Goal: Task Accomplishment & Management: Complete application form

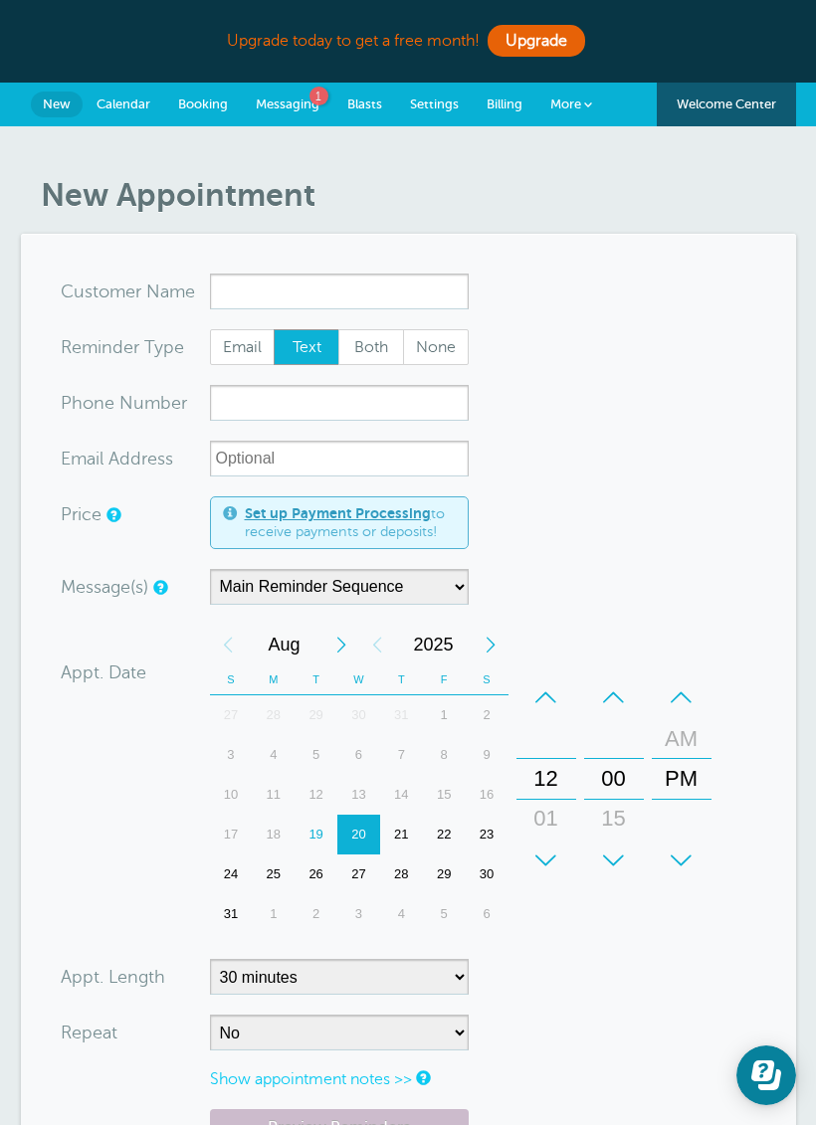
click at [282, 289] on input "x-no-autofill" at bounding box center [339, 292] width 259 height 36
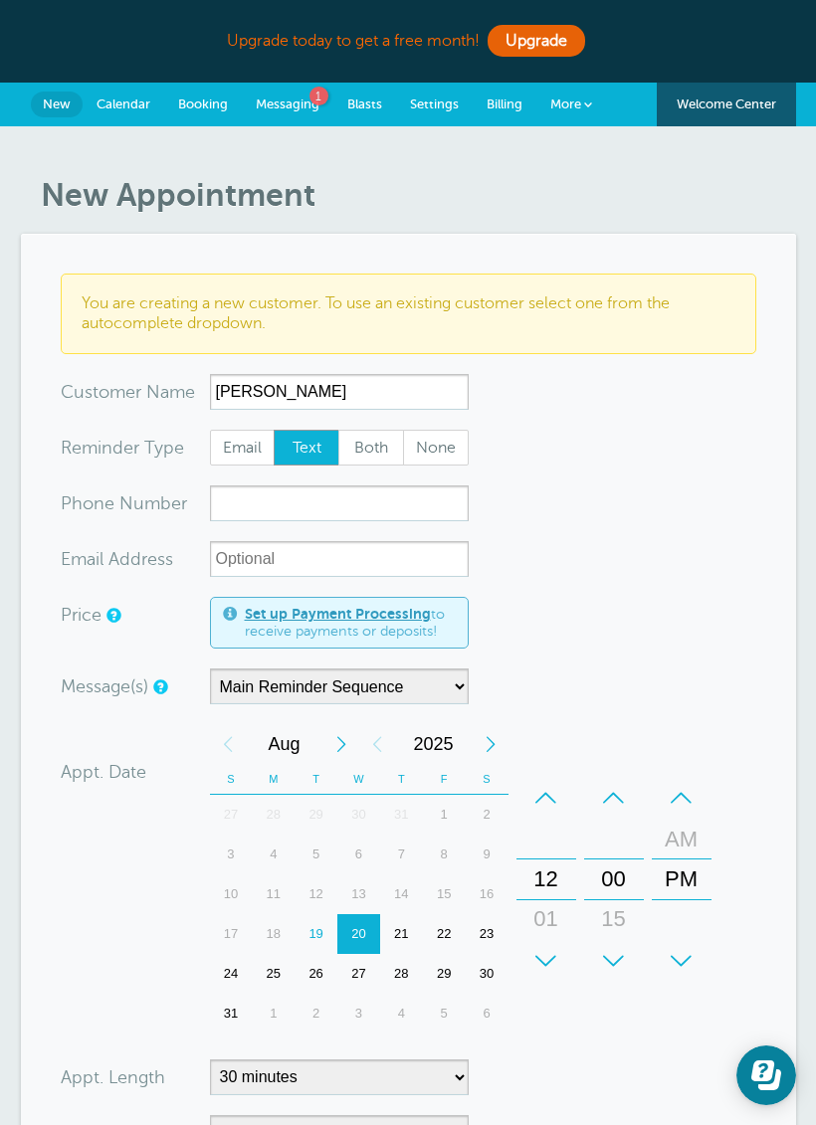
type input "[PERSON_NAME]"
click at [295, 502] on input "xxx-no-autofill" at bounding box center [339, 503] width 259 height 36
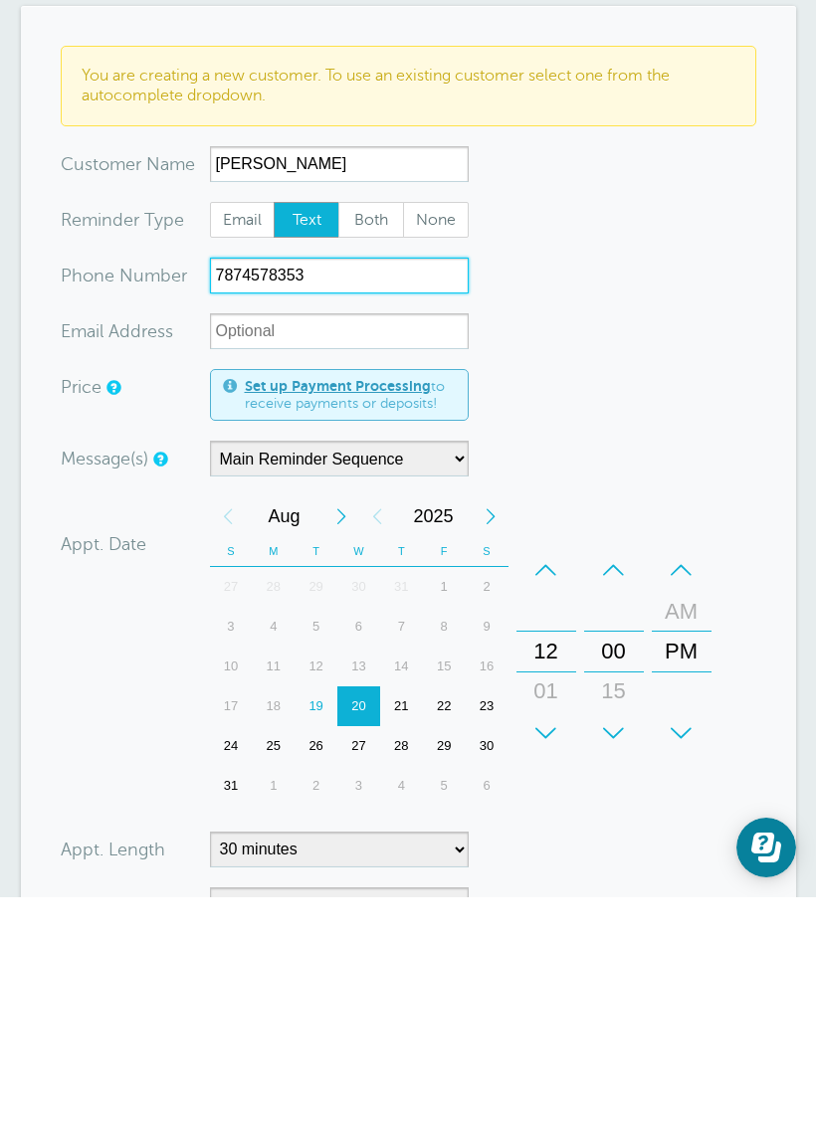
type input "7874578353"
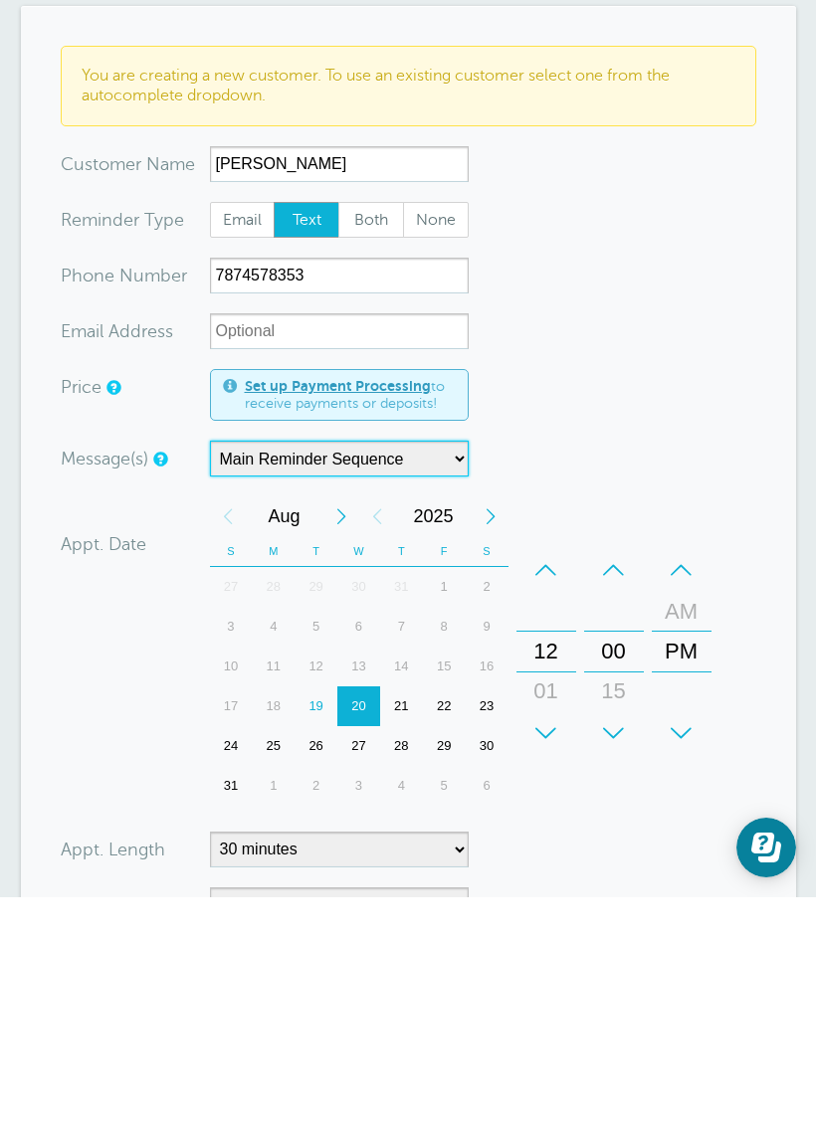
click at [446, 669] on select "Main Reminder Sequence" at bounding box center [339, 687] width 259 height 36
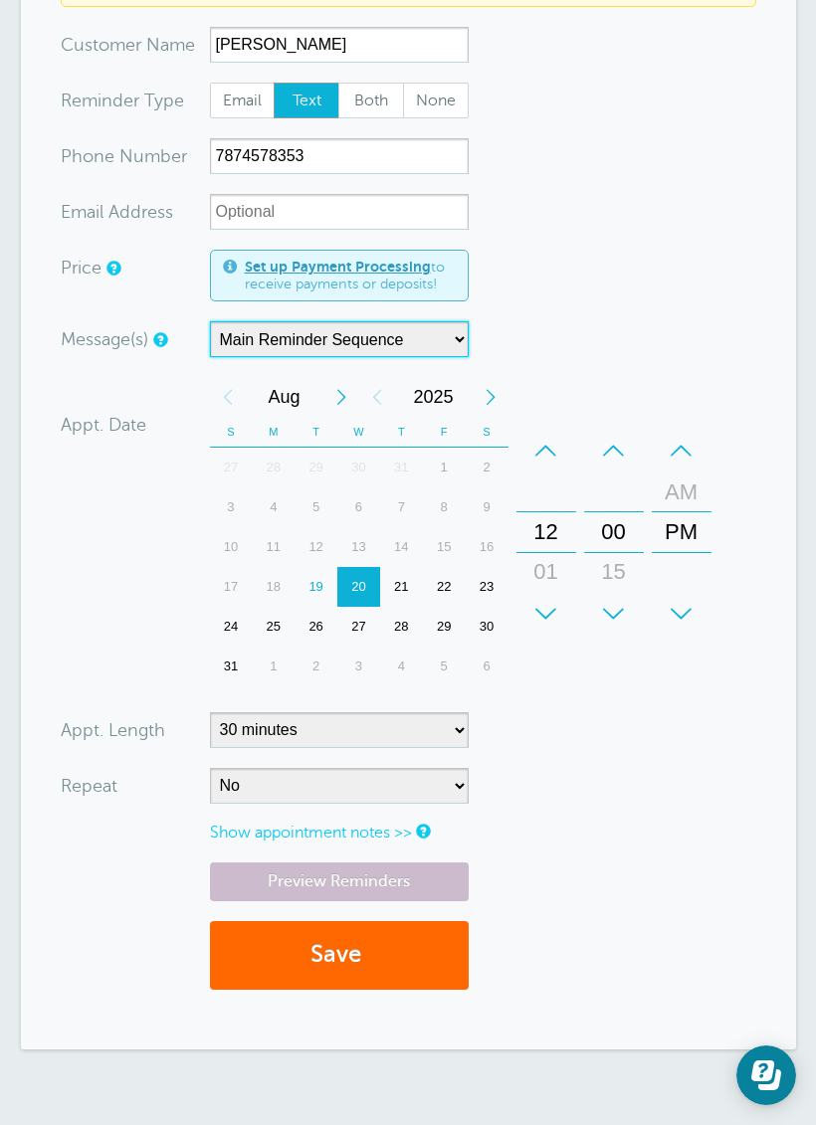
scroll to position [352, 0]
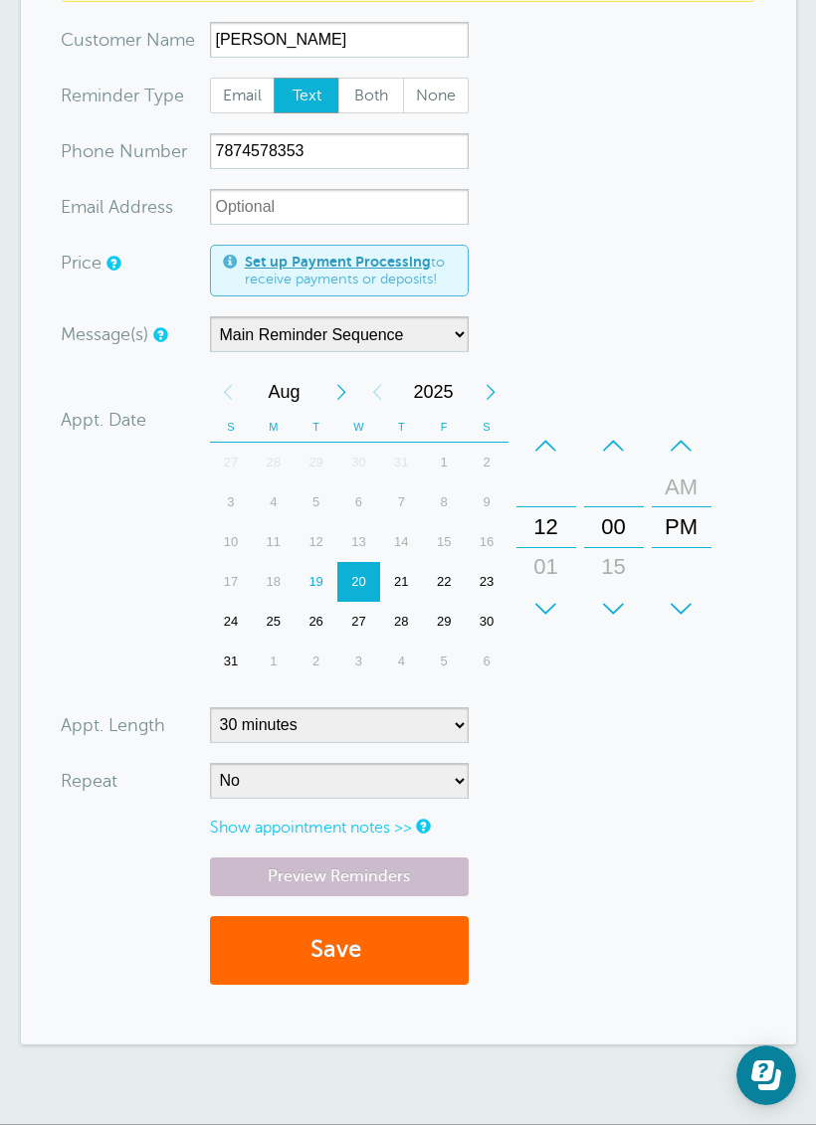
click at [379, 937] on button "Save" at bounding box center [339, 950] width 259 height 69
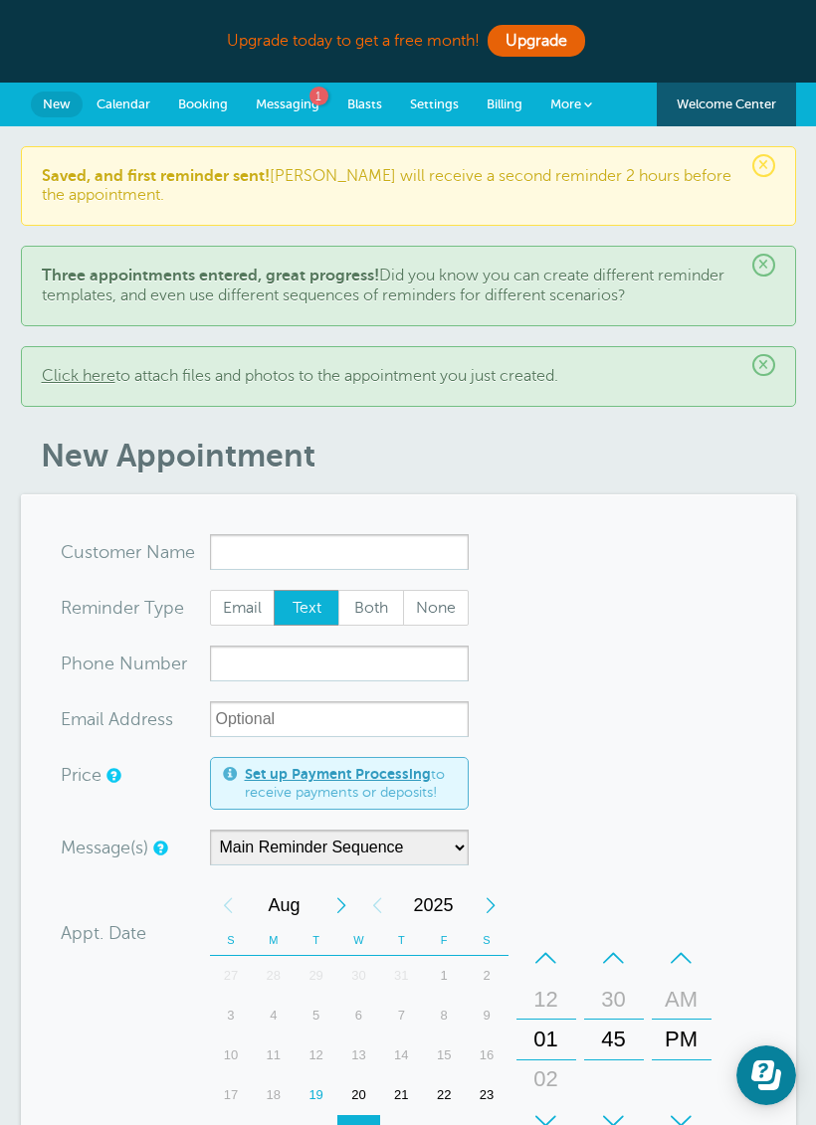
click at [304, 91] on link "Messaging 1" at bounding box center [288, 105] width 92 height 44
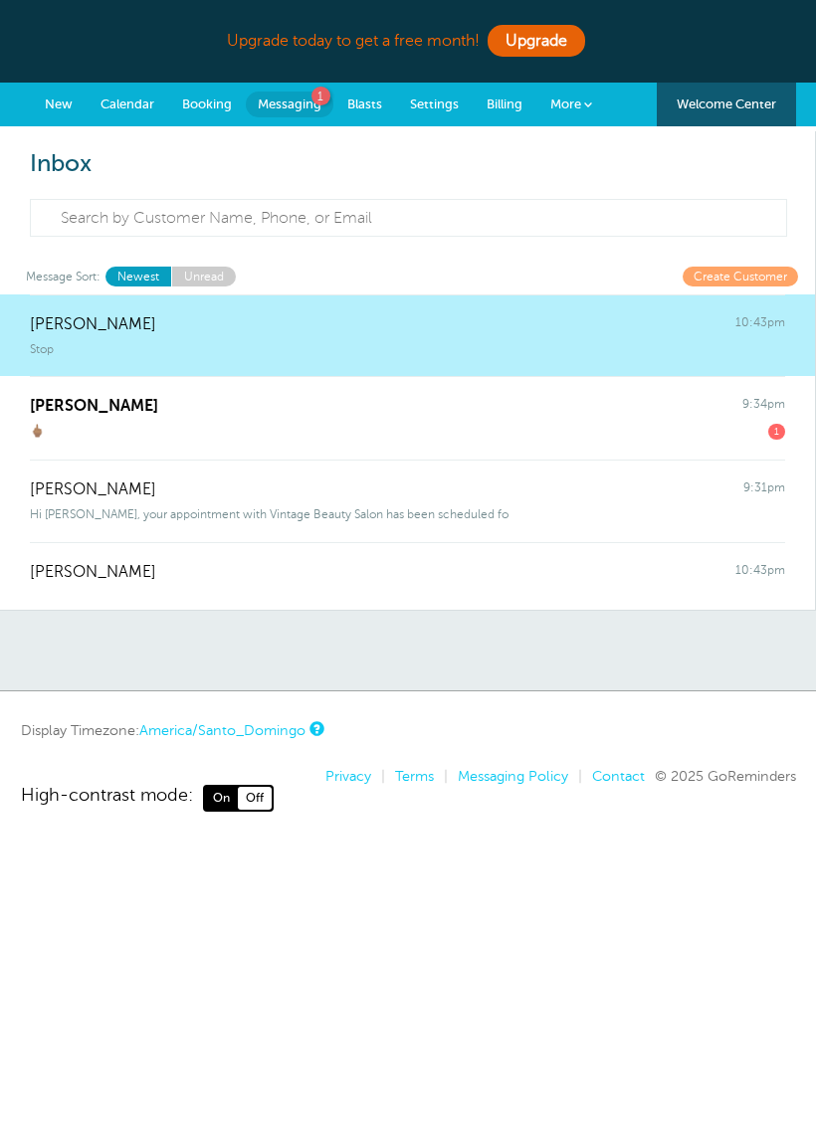
click at [160, 416] on div "🖕🏽 1" at bounding box center [407, 428] width 755 height 24
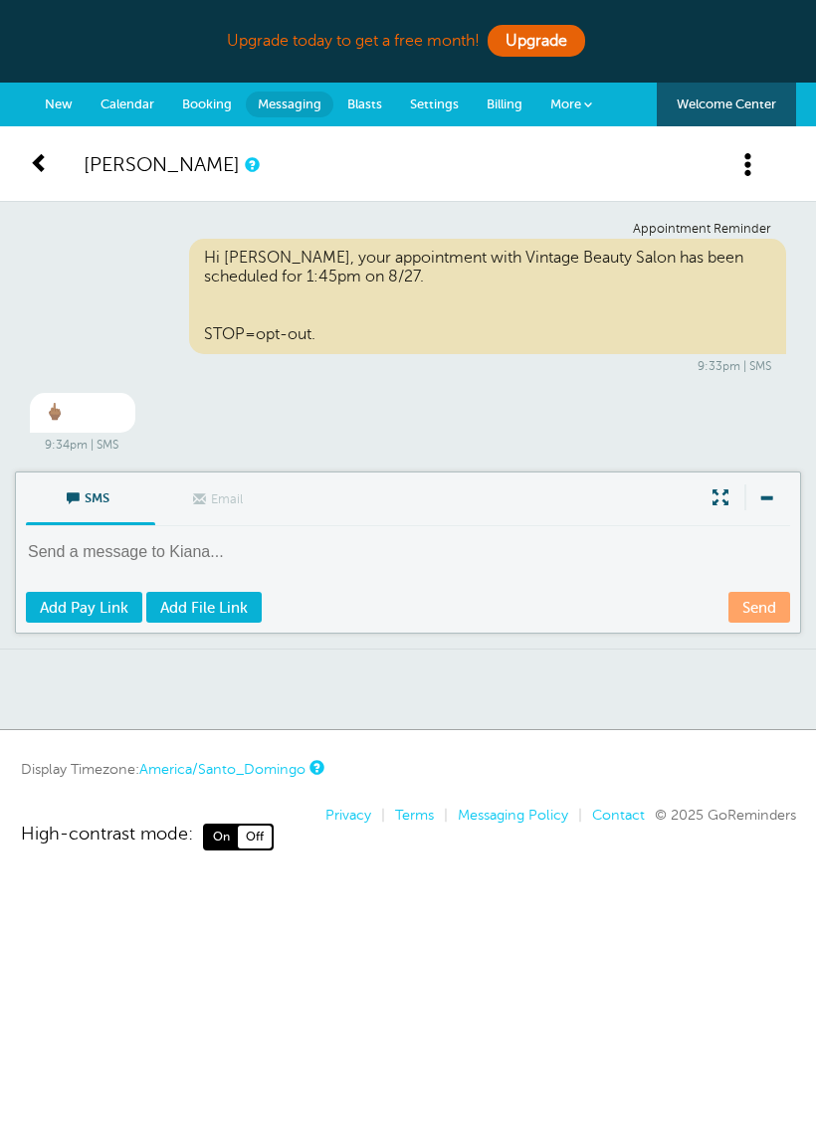
click at [45, 157] on span at bounding box center [40, 162] width 20 height 20
